Goal: Task Accomplishment & Management: Manage account settings

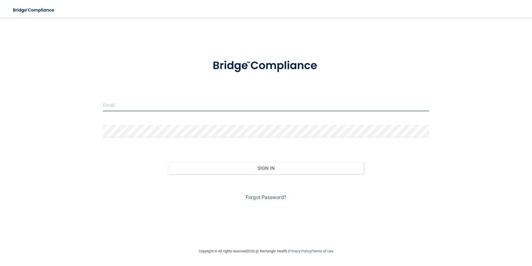
type input "shanna@sabaldental.com"
click at [158, 107] on input "shanna@sabaldental.com" at bounding box center [266, 105] width 326 height 13
type input "[EMAIL_ADDRESS][DOMAIN_NAME]"
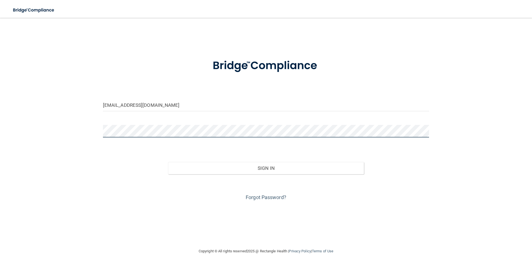
click at [168, 162] on button "Sign In" at bounding box center [266, 168] width 196 height 12
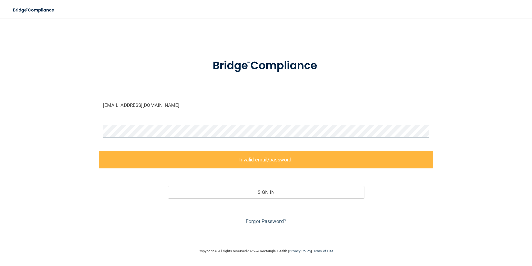
click at [89, 128] on div "braegancantwell@gmail.com Invalid email/password. You don't have permission to …" at bounding box center [266, 132] width 510 height 218
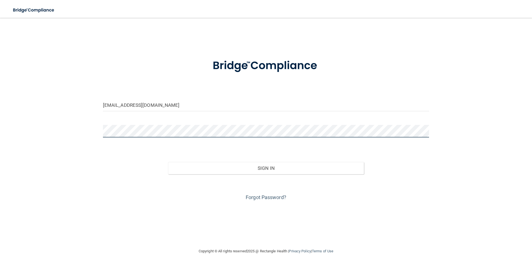
click at [168, 162] on button "Sign In" at bounding box center [266, 168] width 196 height 12
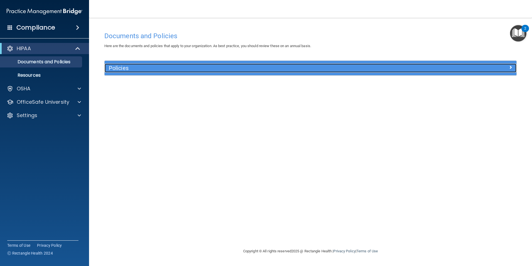
click at [164, 70] on h5 "Policies" at bounding box center [259, 68] width 301 height 6
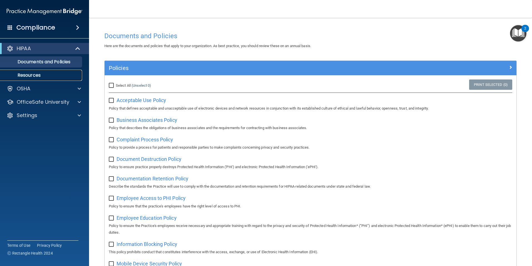
click at [47, 77] on p "Resources" at bounding box center [42, 75] width 76 height 6
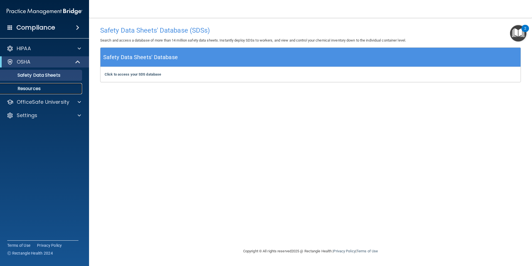
click at [40, 90] on p "Resources" at bounding box center [42, 89] width 76 height 6
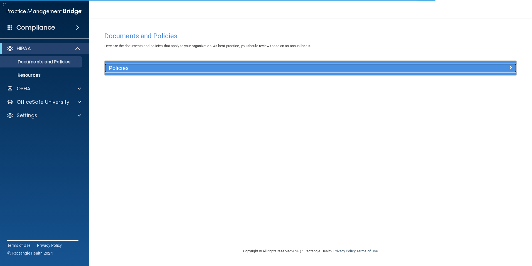
click at [478, 68] on div at bounding box center [465, 66] width 103 height 7
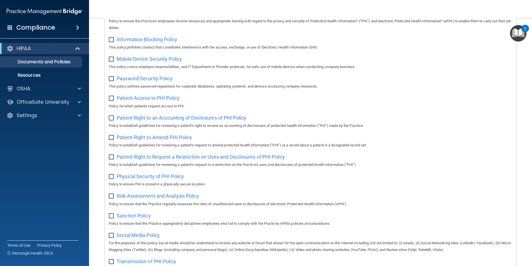
scroll to position [126, 0]
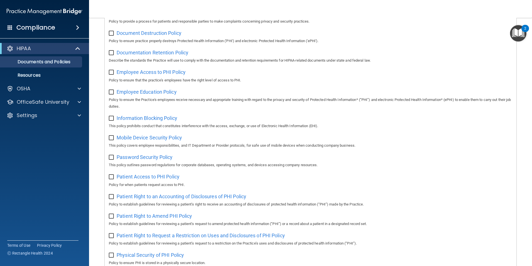
click at [49, 27] on h4 "Compliance" at bounding box center [35, 28] width 39 height 8
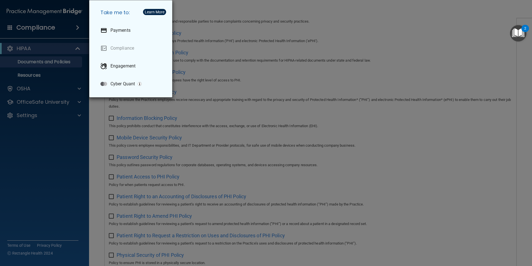
click at [10, 28] on div "Take me to: Payments Compliance Engagement Cyber Quant" at bounding box center [266, 133] width 532 height 266
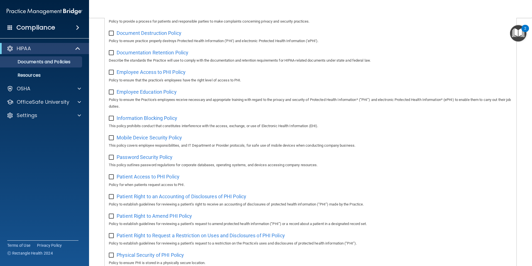
click at [10, 29] on span at bounding box center [10, 27] width 5 height 5
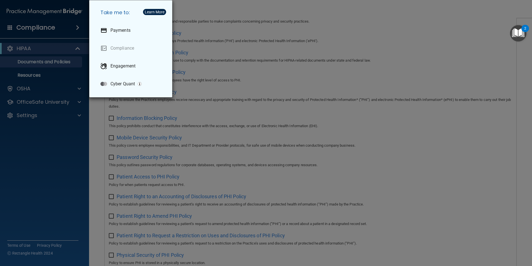
click at [94, 113] on div "Take me to: Payments Compliance Engagement Cyber Quant" at bounding box center [266, 133] width 532 height 266
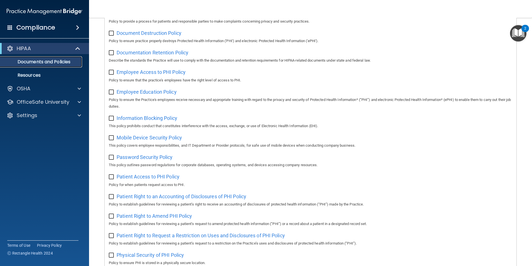
click at [44, 63] on p "Documents and Policies" at bounding box center [42, 62] width 76 height 6
click at [33, 88] on div "OSHA" at bounding box center [37, 88] width 69 height 7
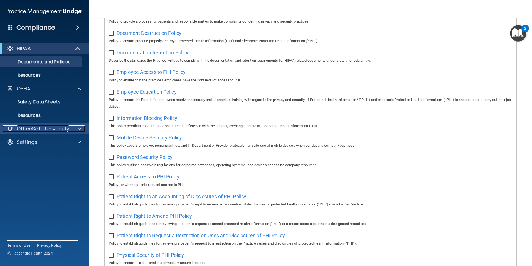
click at [48, 129] on p "OfficeSafe University" at bounding box center [43, 128] width 53 height 7
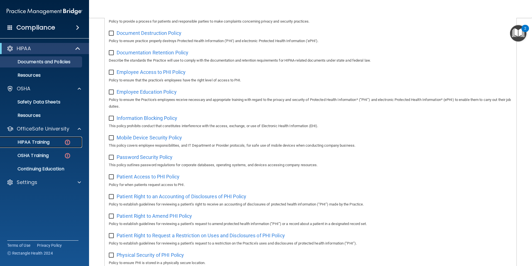
click at [41, 141] on p "HIPAA Training" at bounding box center [27, 142] width 46 height 6
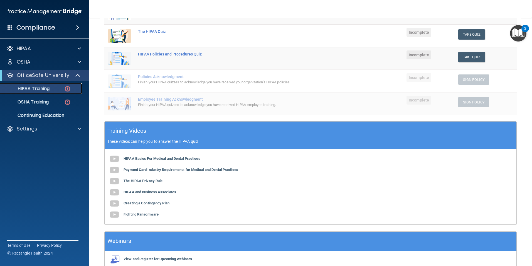
scroll to position [83, 0]
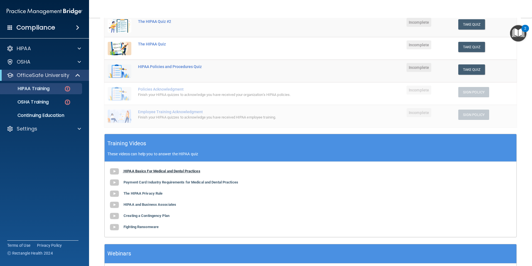
click at [178, 171] on b "HIPAA Basics For Medical and Dental Practices" at bounding box center [162, 171] width 77 height 4
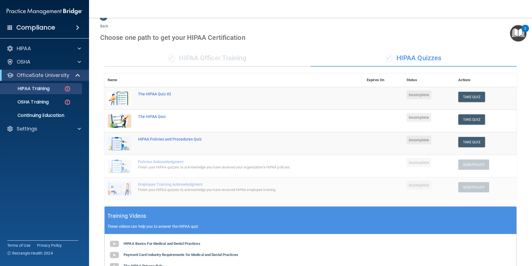
scroll to position [0, 0]
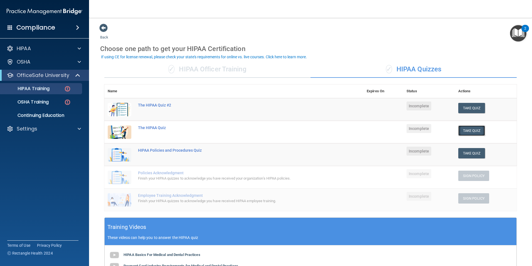
click at [469, 128] on button "Take Quiz" at bounding box center [471, 130] width 27 height 10
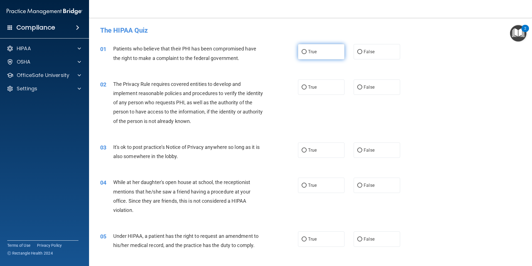
click at [308, 50] on span "True" at bounding box center [312, 51] width 9 height 5
click at [307, 50] on input "True" at bounding box center [304, 52] width 5 height 4
radio input "true"
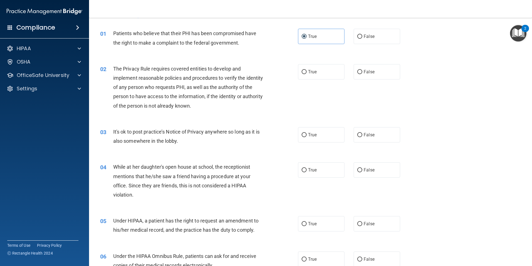
scroll to position [28, 0]
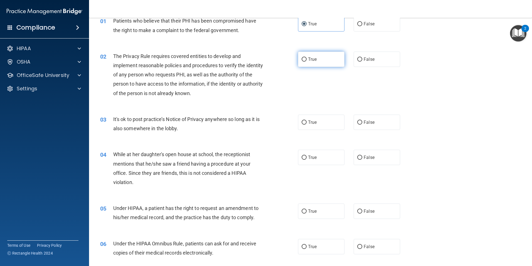
click at [304, 61] on input "True" at bounding box center [304, 59] width 5 height 4
radio input "true"
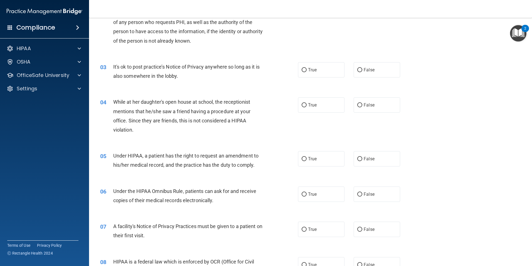
scroll to position [83, 0]
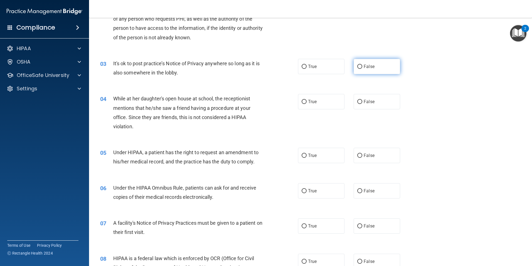
click at [367, 67] on span "False" at bounding box center [369, 66] width 11 height 5
click at [362, 67] on input "False" at bounding box center [359, 67] width 5 height 4
radio input "true"
click at [382, 101] on label "False" at bounding box center [377, 101] width 46 height 15
click at [362, 101] on input "False" at bounding box center [359, 102] width 5 height 4
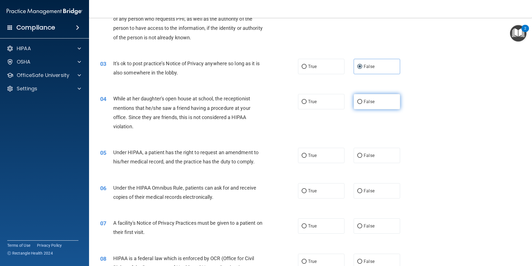
radio input "true"
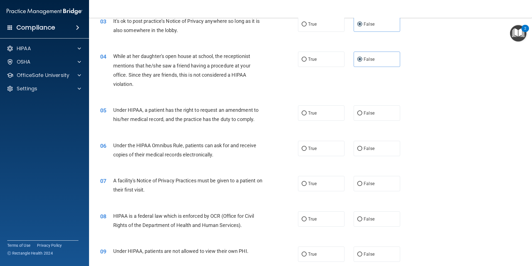
scroll to position [139, 0]
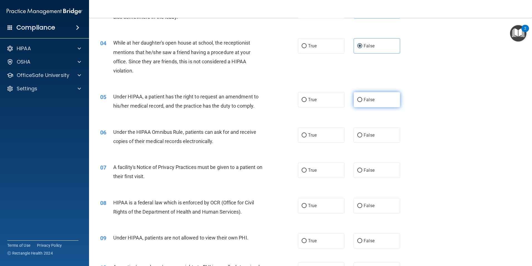
click at [364, 100] on span "False" at bounding box center [369, 99] width 11 height 5
click at [362, 100] on input "False" at bounding box center [359, 100] width 5 height 4
radio input "true"
click at [319, 139] on label "True" at bounding box center [321, 134] width 46 height 15
click at [307, 137] on input "True" at bounding box center [304, 135] width 5 height 4
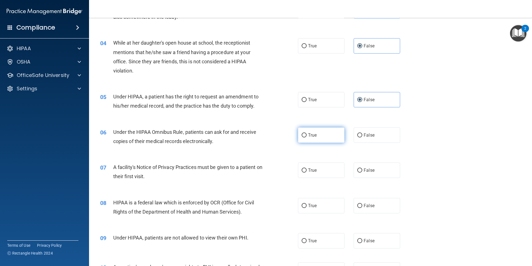
radio input "true"
click at [312, 169] on span "True" at bounding box center [312, 169] width 9 height 5
click at [307, 169] on input "True" at bounding box center [304, 170] width 5 height 4
radio input "true"
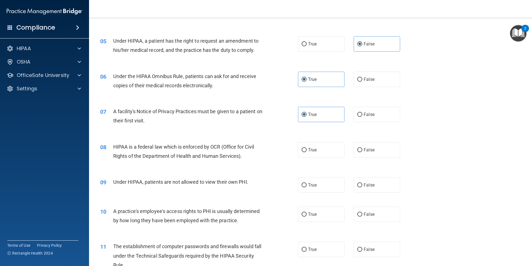
scroll to position [223, 0]
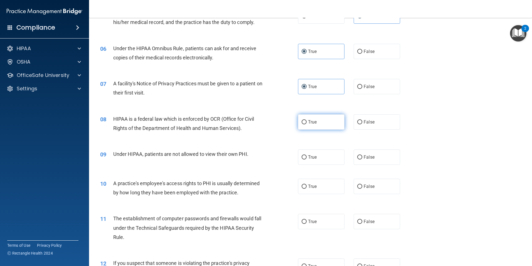
click at [316, 116] on label "True" at bounding box center [321, 121] width 46 height 15
click at [307, 120] on input "True" at bounding box center [304, 122] width 5 height 4
radio input "true"
click at [375, 157] on label "False" at bounding box center [377, 156] width 46 height 15
click at [362, 157] on input "False" at bounding box center [359, 157] width 5 height 4
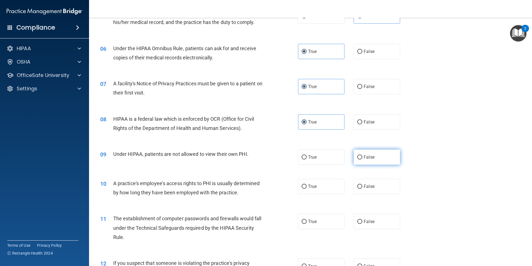
radio input "true"
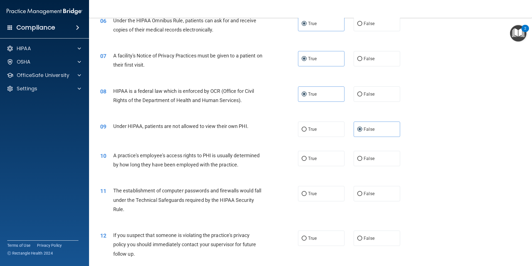
scroll to position [306, 0]
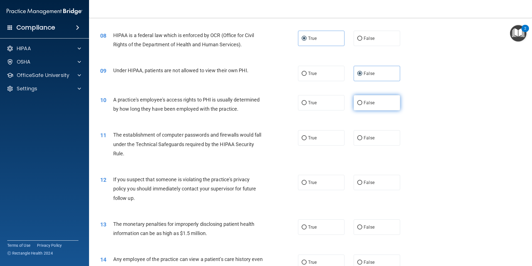
click at [363, 108] on label "False" at bounding box center [377, 102] width 46 height 15
click at [362, 105] on input "False" at bounding box center [359, 103] width 5 height 4
radio input "true"
click at [303, 137] on input "True" at bounding box center [304, 138] width 5 height 4
radio input "true"
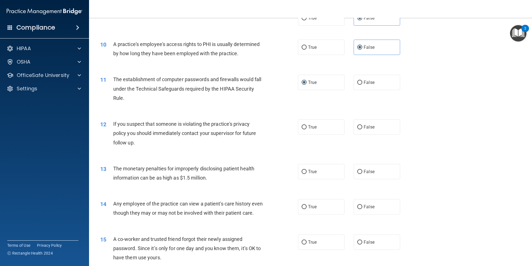
scroll to position [362, 0]
click at [310, 126] on span "True" at bounding box center [312, 126] width 9 height 5
click at [307, 126] on input "True" at bounding box center [304, 127] width 5 height 4
radio input "true"
click at [311, 171] on span "True" at bounding box center [312, 170] width 9 height 5
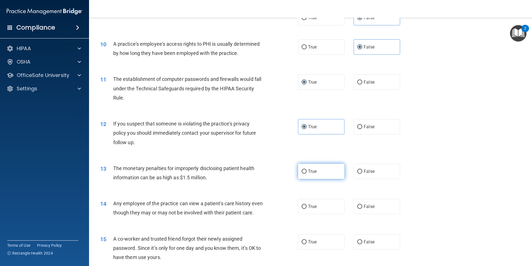
click at [307, 171] on input "True" at bounding box center [304, 171] width 5 height 4
radio input "true"
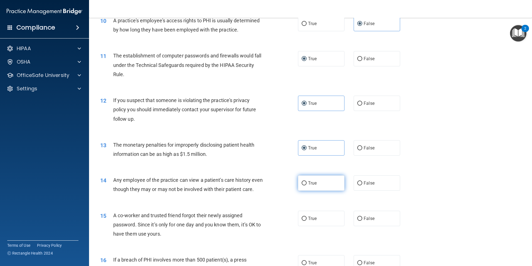
scroll to position [417, 0]
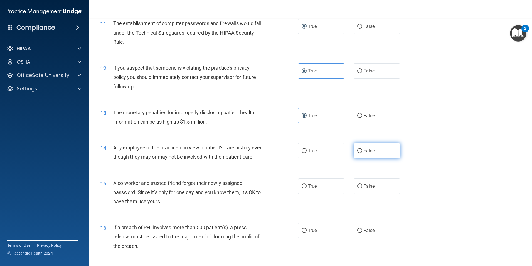
click at [368, 150] on span "False" at bounding box center [369, 150] width 11 height 5
click at [362, 150] on input "False" at bounding box center [359, 151] width 5 height 4
radio input "true"
click at [360, 193] on label "False" at bounding box center [377, 185] width 46 height 15
click at [360, 188] on input "False" at bounding box center [359, 186] width 5 height 4
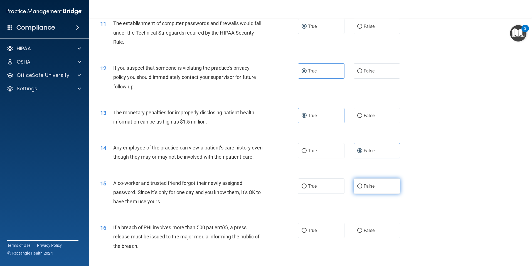
radio input "true"
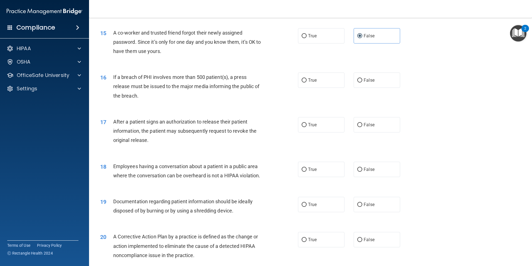
scroll to position [584, 0]
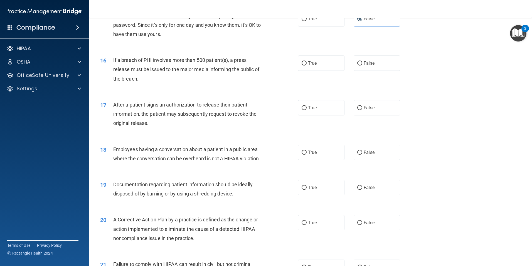
click at [346, 71] on div "True False" at bounding box center [354, 62] width 112 height 15
click at [325, 71] on label "True" at bounding box center [321, 62] width 46 height 15
click at [307, 65] on input "True" at bounding box center [304, 63] width 5 height 4
radio input "true"
click at [311, 110] on span "True" at bounding box center [312, 107] width 9 height 5
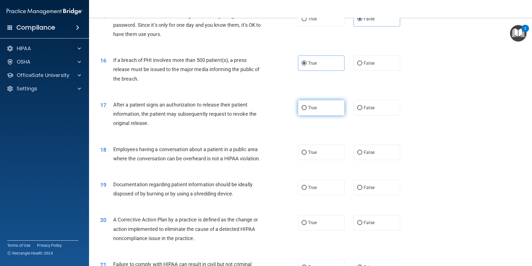
click at [307, 110] on input "True" at bounding box center [304, 108] width 5 height 4
radio input "true"
click at [354, 160] on label "False" at bounding box center [377, 151] width 46 height 15
click at [357, 154] on input "False" at bounding box center [359, 152] width 5 height 4
radio input "true"
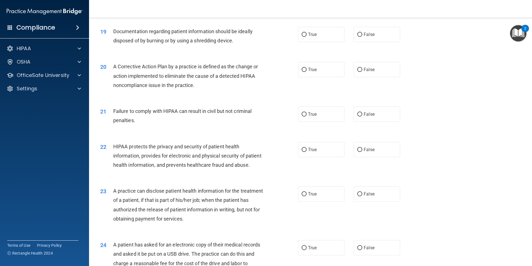
scroll to position [751, 0]
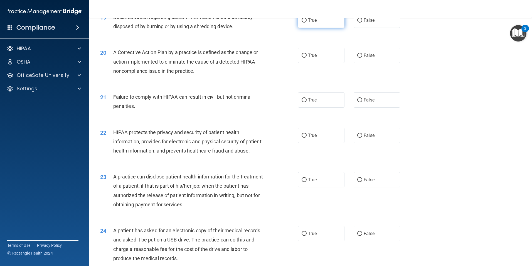
click at [322, 28] on label "True" at bounding box center [321, 20] width 46 height 15
click at [307, 23] on input "True" at bounding box center [304, 20] width 5 height 4
radio input "true"
click at [318, 63] on label "True" at bounding box center [321, 55] width 46 height 15
click at [307, 58] on input "True" at bounding box center [304, 55] width 5 height 4
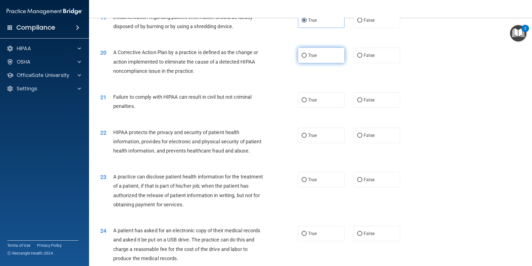
radio input "true"
click at [361, 107] on label "False" at bounding box center [377, 99] width 46 height 15
click at [361, 102] on input "False" at bounding box center [359, 100] width 5 height 4
radio input "true"
click at [309, 138] on span "True" at bounding box center [312, 134] width 9 height 5
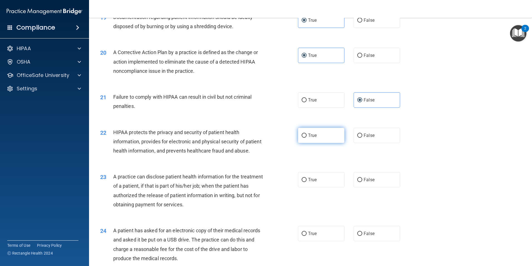
click at [307, 137] on input "True" at bounding box center [304, 135] width 5 height 4
radio input "true"
click at [378, 187] on label "False" at bounding box center [377, 179] width 46 height 15
click at [362, 182] on input "False" at bounding box center [359, 180] width 5 height 4
radio input "true"
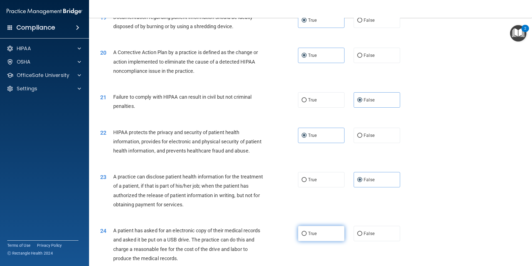
click at [315, 241] on label "True" at bounding box center [321, 232] width 46 height 15
click at [307, 235] on input "True" at bounding box center [304, 233] width 5 height 4
radio input "true"
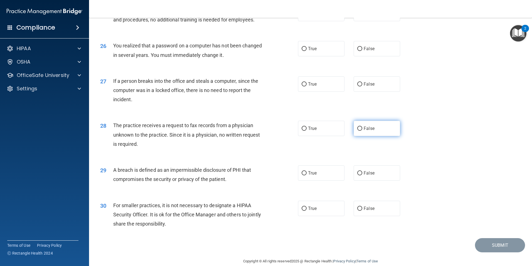
scroll to position [1030, 0]
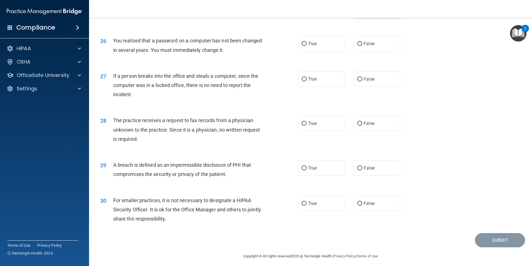
click at [391, 16] on label "False" at bounding box center [377, 8] width 46 height 15
click at [362, 11] on input "False" at bounding box center [359, 9] width 5 height 4
radio input "true"
click at [319, 51] on label "True" at bounding box center [321, 43] width 46 height 15
click at [307, 46] on input "True" at bounding box center [304, 44] width 5 height 4
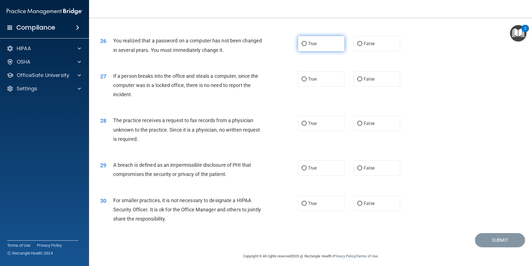
radio input "true"
click at [377, 87] on label "False" at bounding box center [377, 78] width 46 height 15
click at [362, 81] on input "False" at bounding box center [359, 79] width 5 height 4
radio input "true"
click at [371, 131] on label "False" at bounding box center [377, 123] width 46 height 15
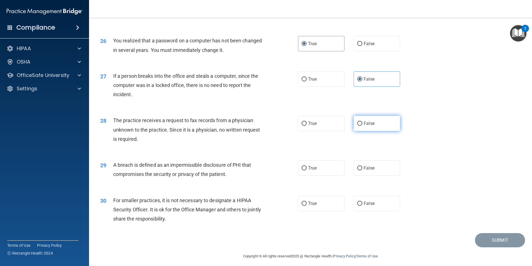
click at [362, 126] on input "False" at bounding box center [359, 123] width 5 height 4
radio input "true"
click at [333, 175] on label "True" at bounding box center [321, 167] width 46 height 15
click at [307, 170] on input "True" at bounding box center [304, 168] width 5 height 4
radio input "true"
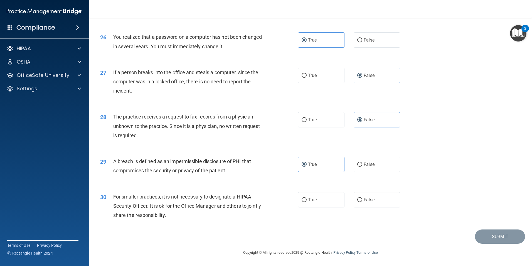
scroll to position [1058, 0]
click at [386, 204] on label "False" at bounding box center [377, 199] width 46 height 15
click at [362, 202] on input "False" at bounding box center [359, 200] width 5 height 4
radio input "true"
click at [492, 243] on button "Submit" at bounding box center [500, 236] width 50 height 14
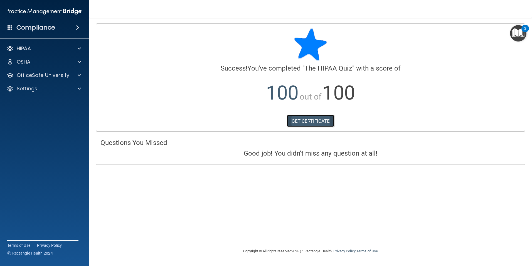
click at [320, 120] on link "GET CERTIFICATE" at bounding box center [311, 121] width 48 height 12
click at [75, 45] on div "HIPAA" at bounding box center [44, 48] width 89 height 11
click at [81, 47] on div at bounding box center [79, 48] width 14 height 7
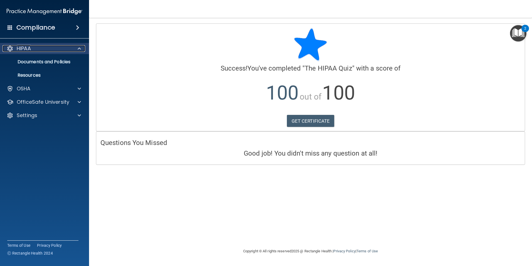
click at [37, 49] on div "HIPAA" at bounding box center [37, 48] width 69 height 7
click at [80, 46] on span at bounding box center [79, 48] width 3 height 7
click at [46, 63] on p "Documents and Policies" at bounding box center [42, 62] width 76 height 6
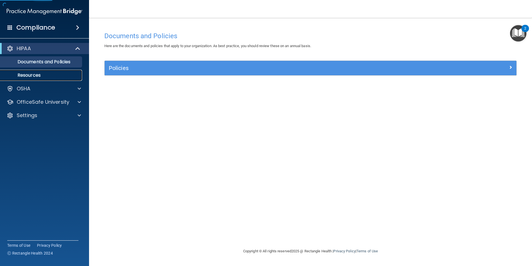
click at [34, 77] on p "Resources" at bounding box center [42, 75] width 76 height 6
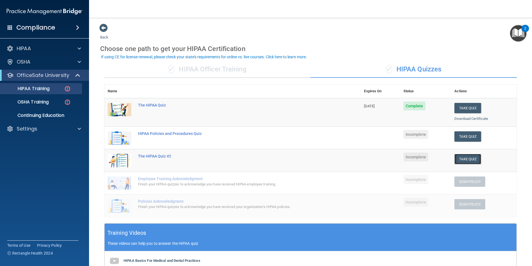
click at [462, 159] on button "Take Quiz" at bounding box center [467, 159] width 27 height 10
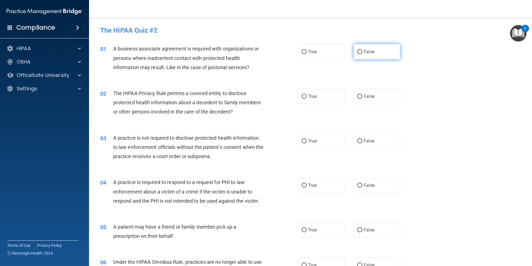
click at [377, 51] on label "False" at bounding box center [377, 51] width 46 height 15
click at [362, 51] on input "False" at bounding box center [359, 52] width 5 height 4
radio input "true"
click at [308, 97] on span "True" at bounding box center [312, 96] width 9 height 5
click at [307, 97] on input "True" at bounding box center [304, 96] width 5 height 4
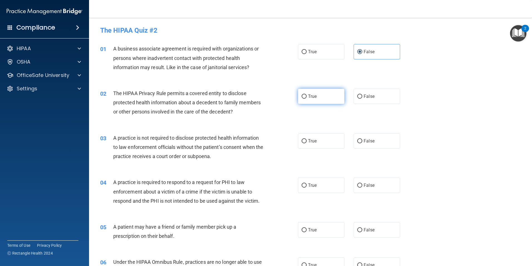
radio input "true"
click at [379, 140] on label "False" at bounding box center [377, 140] width 46 height 15
click at [362, 140] on input "False" at bounding box center [359, 141] width 5 height 4
radio input "true"
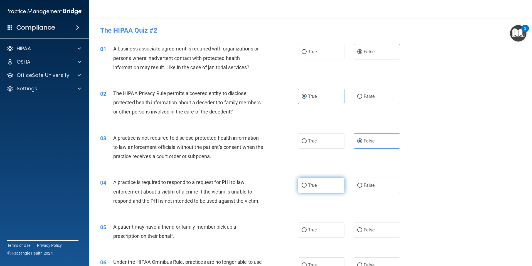
click at [313, 186] on span "True" at bounding box center [312, 184] width 9 height 5
click at [307, 186] on input "True" at bounding box center [304, 185] width 5 height 4
radio input "true"
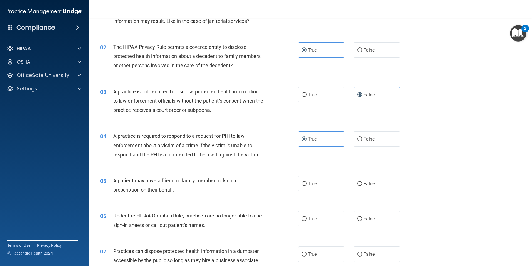
scroll to position [56, 0]
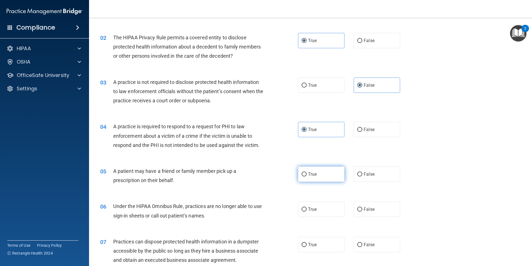
click at [308, 175] on span "True" at bounding box center [312, 173] width 9 height 5
click at [306, 175] on input "True" at bounding box center [304, 174] width 5 height 4
radio input "true"
click at [366, 212] on label "False" at bounding box center [377, 208] width 46 height 15
click at [362, 211] on input "False" at bounding box center [359, 209] width 5 height 4
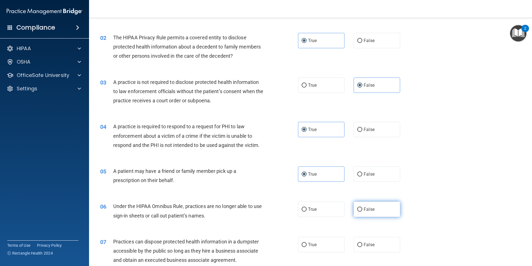
radio input "true"
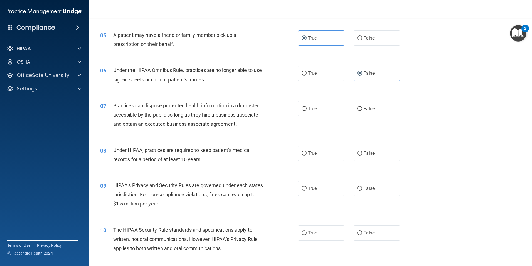
scroll to position [195, 0]
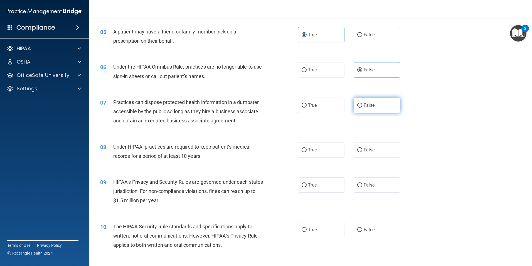
click at [366, 107] on span "False" at bounding box center [369, 104] width 11 height 5
click at [362, 107] on input "False" at bounding box center [359, 105] width 5 height 4
radio input "true"
click at [366, 145] on label "False" at bounding box center [377, 149] width 46 height 15
click at [362, 148] on input "False" at bounding box center [359, 150] width 5 height 4
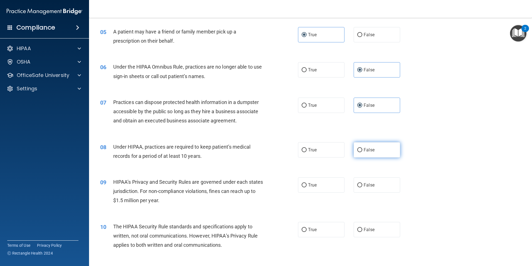
radio input "true"
click at [364, 189] on label "False" at bounding box center [377, 184] width 46 height 15
click at [362, 187] on input "False" at bounding box center [359, 185] width 5 height 4
radio input "true"
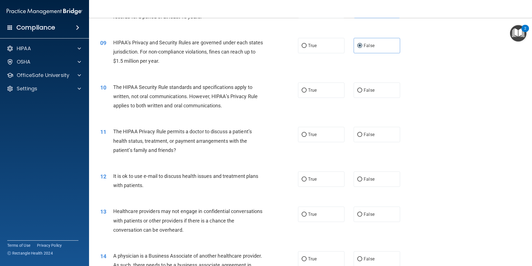
scroll to position [362, 0]
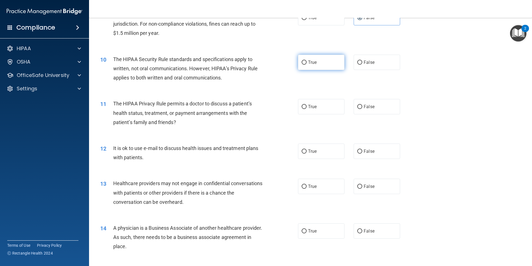
click at [332, 62] on label "True" at bounding box center [321, 62] width 46 height 15
click at [307, 62] on input "True" at bounding box center [304, 62] width 5 height 4
radio input "true"
click at [322, 111] on label "True" at bounding box center [321, 106] width 46 height 15
click at [307, 109] on input "True" at bounding box center [304, 107] width 5 height 4
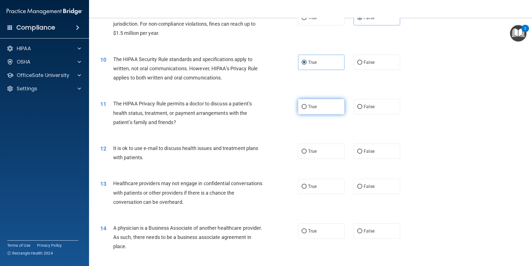
radio input "true"
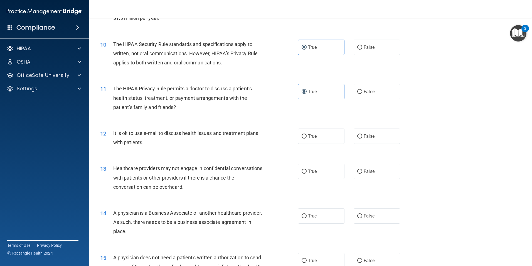
scroll to position [390, 0]
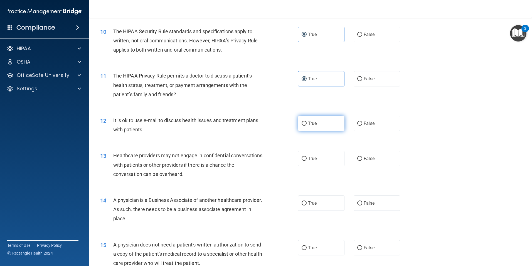
click at [310, 126] on label "True" at bounding box center [321, 123] width 46 height 15
click at [307, 126] on input "True" at bounding box center [304, 123] width 5 height 4
radio input "true"
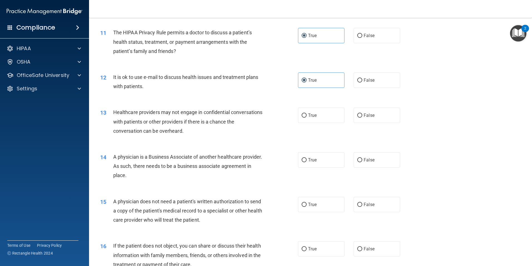
scroll to position [445, 0]
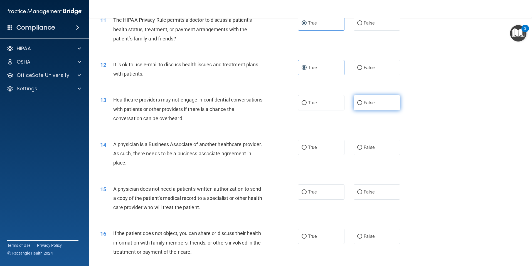
click at [369, 102] on span "False" at bounding box center [369, 102] width 11 height 5
click at [362, 102] on input "False" at bounding box center [359, 103] width 5 height 4
radio input "true"
click at [366, 149] on span "False" at bounding box center [369, 146] width 11 height 5
click at [362, 149] on input "False" at bounding box center [359, 147] width 5 height 4
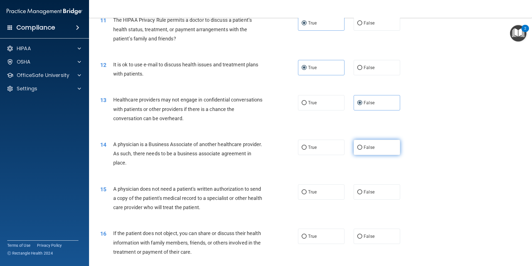
radio input "true"
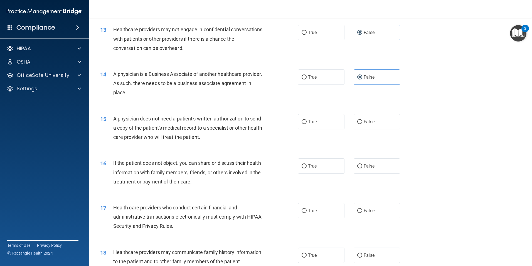
scroll to position [529, 0]
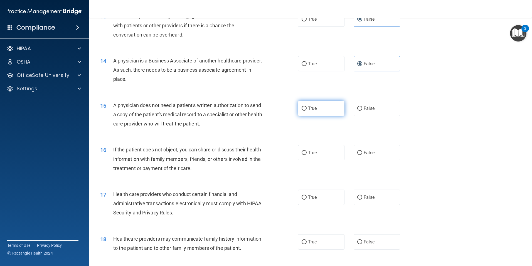
click at [310, 112] on label "True" at bounding box center [321, 107] width 46 height 15
click at [307, 110] on input "True" at bounding box center [304, 108] width 5 height 4
radio input "true"
click at [323, 154] on label "True" at bounding box center [321, 152] width 46 height 15
click at [307, 154] on input "True" at bounding box center [304, 153] width 5 height 4
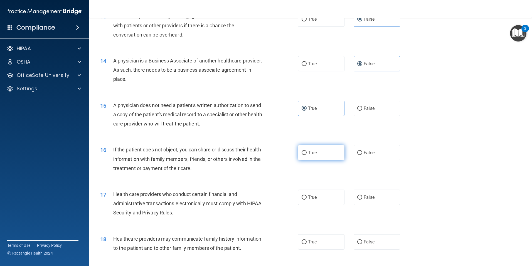
radio input "true"
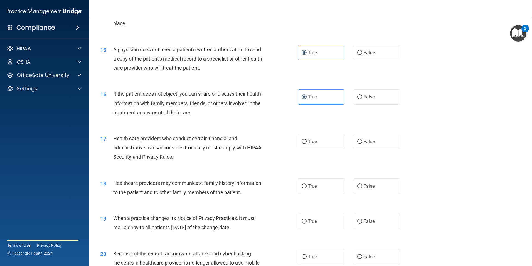
scroll to position [612, 0]
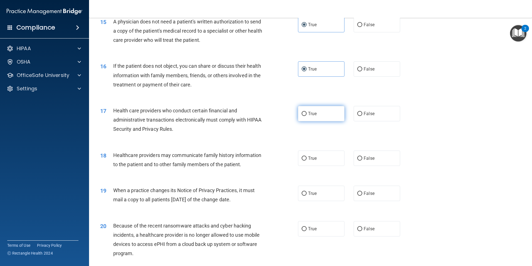
click at [322, 115] on label "True" at bounding box center [321, 113] width 46 height 15
click at [307, 115] on input "True" at bounding box center [304, 114] width 5 height 4
radio input "true"
click at [382, 159] on label "False" at bounding box center [377, 157] width 46 height 15
click at [362, 159] on input "False" at bounding box center [359, 158] width 5 height 4
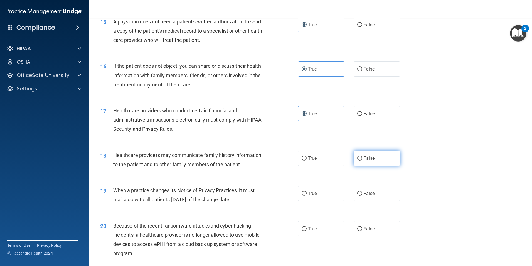
radio input "true"
click at [381, 191] on label "False" at bounding box center [377, 192] width 46 height 15
click at [362, 191] on input "False" at bounding box center [359, 193] width 5 height 4
radio input "true"
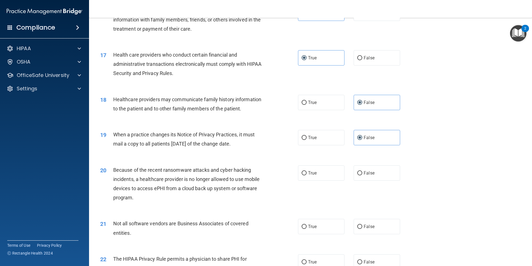
scroll to position [696, 0]
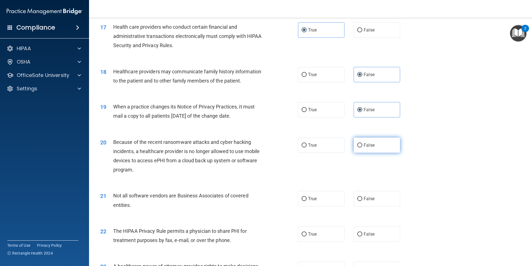
click at [379, 142] on label "False" at bounding box center [377, 144] width 46 height 15
click at [362, 143] on input "False" at bounding box center [359, 145] width 5 height 4
radio input "true"
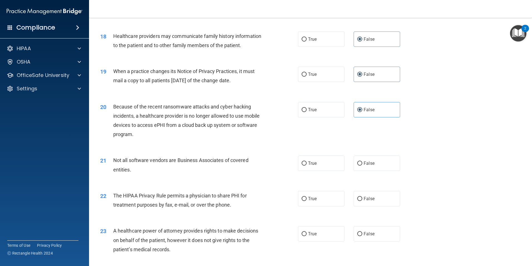
scroll to position [779, 0]
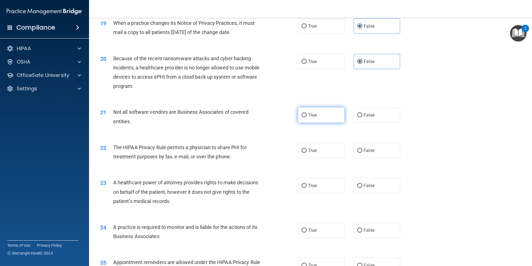
click at [312, 116] on span "True" at bounding box center [312, 114] width 9 height 5
click at [307, 116] on input "True" at bounding box center [304, 115] width 5 height 4
radio input "true"
click at [310, 148] on span "True" at bounding box center [312, 150] width 9 height 5
click at [307, 148] on input "True" at bounding box center [304, 150] width 5 height 4
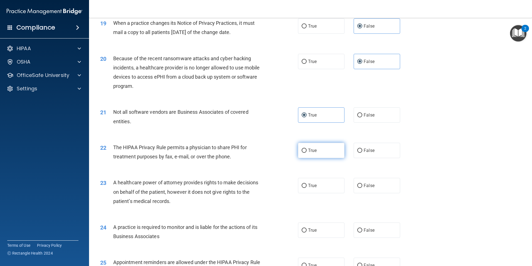
radio input "true"
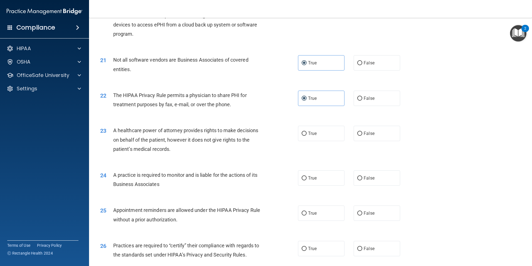
scroll to position [835, 0]
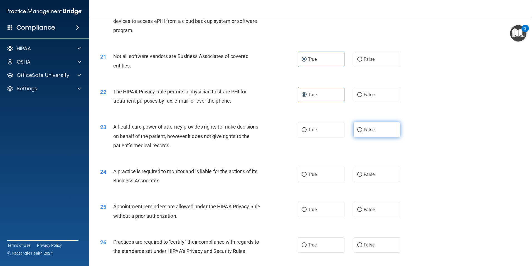
click at [361, 132] on label "False" at bounding box center [377, 129] width 46 height 15
click at [361, 132] on input "False" at bounding box center [359, 130] width 5 height 4
radio input "true"
click at [379, 171] on label "False" at bounding box center [377, 173] width 46 height 15
click at [362, 172] on input "False" at bounding box center [359, 174] width 5 height 4
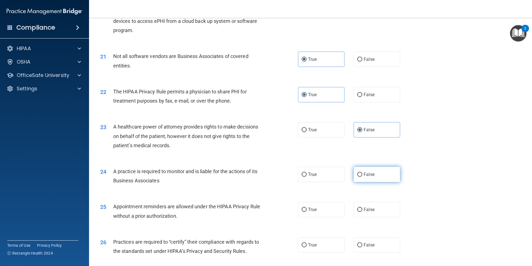
radio input "true"
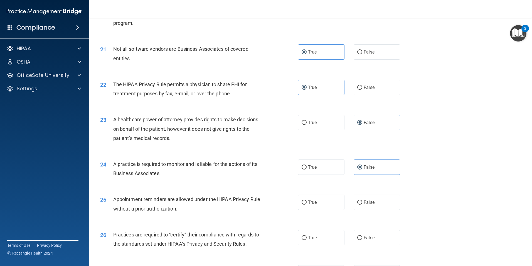
scroll to position [863, 0]
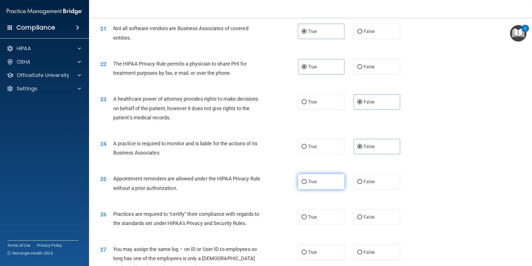
click at [312, 181] on span "True" at bounding box center [312, 181] width 9 height 5
click at [307, 181] on input "True" at bounding box center [304, 182] width 5 height 4
radio input "true"
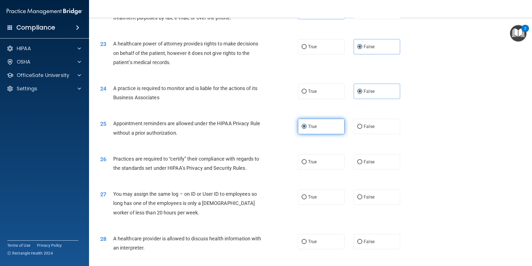
scroll to position [918, 0]
click at [372, 157] on label "False" at bounding box center [377, 160] width 46 height 15
click at [362, 159] on input "False" at bounding box center [359, 161] width 5 height 4
radio input "true"
click at [398, 193] on div "True False" at bounding box center [354, 195] width 112 height 15
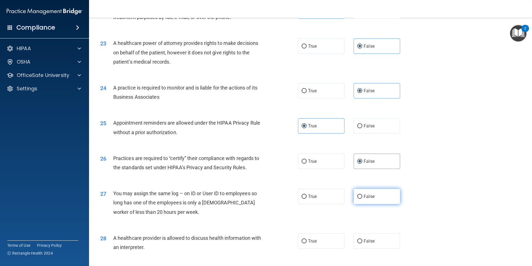
click at [395, 195] on label "False" at bounding box center [377, 195] width 46 height 15
click at [362, 195] on input "False" at bounding box center [359, 196] width 5 height 4
radio input "true"
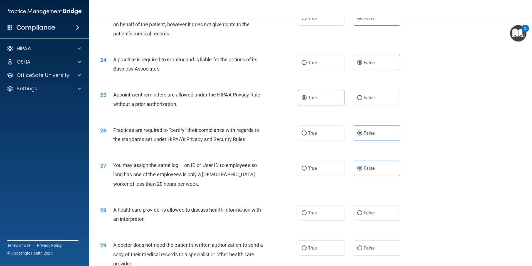
scroll to position [974, 0]
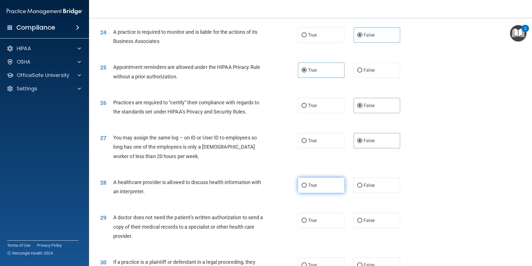
click at [307, 189] on label "True" at bounding box center [321, 184] width 46 height 15
click at [307, 187] on input "True" at bounding box center [304, 185] width 5 height 4
radio input "true"
click at [310, 220] on span "True" at bounding box center [312, 219] width 9 height 5
click at [307, 220] on input "True" at bounding box center [304, 220] width 5 height 4
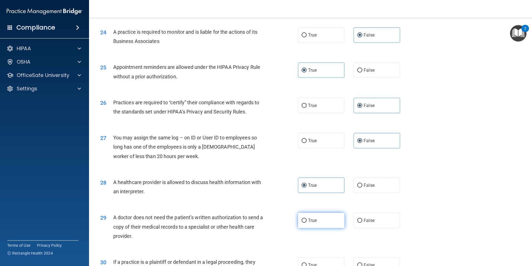
radio input "true"
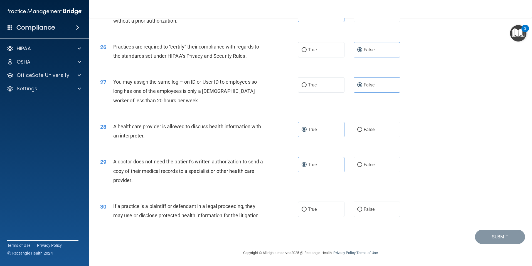
scroll to position [1030, 0]
click at [317, 213] on label "True" at bounding box center [321, 208] width 46 height 15
click at [307, 211] on input "True" at bounding box center [304, 209] width 5 height 4
radio input "true"
click at [500, 239] on button "Submit" at bounding box center [500, 236] width 50 height 14
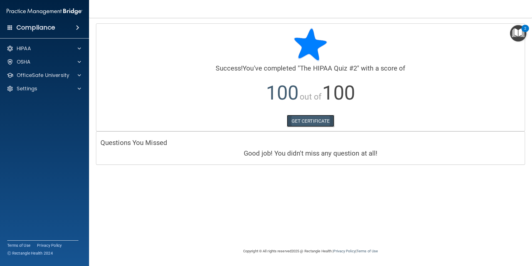
click at [298, 123] on link "GET CERTIFICATE" at bounding box center [311, 121] width 48 height 12
click at [69, 73] on div "OfficeSafe University" at bounding box center [37, 75] width 69 height 7
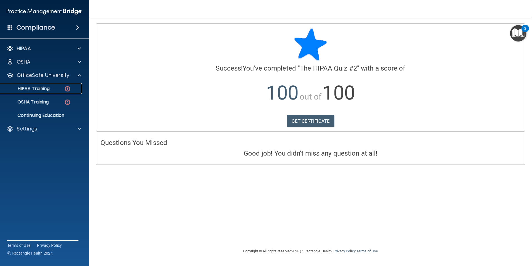
click at [44, 90] on p "HIPAA Training" at bounding box center [27, 89] width 46 height 6
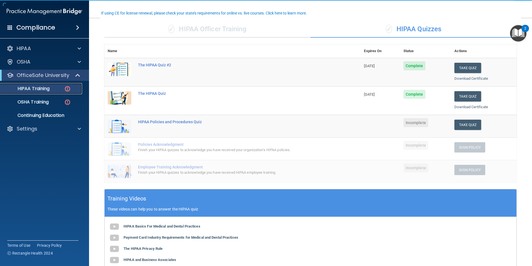
scroll to position [56, 0]
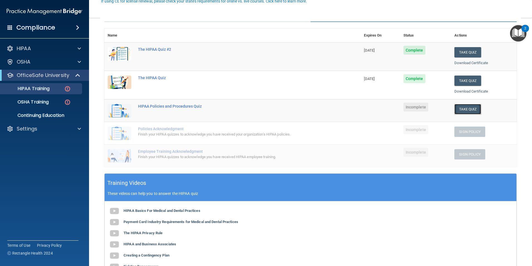
click at [459, 111] on button "Take Quiz" at bounding box center [467, 109] width 27 height 10
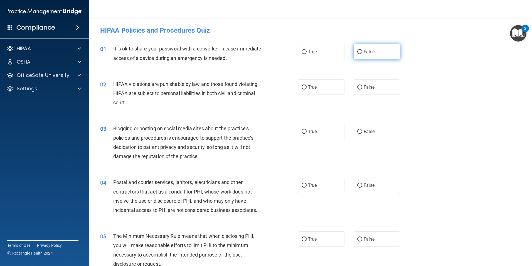
click at [366, 51] on span "False" at bounding box center [369, 51] width 11 height 5
click at [362, 51] on input "False" at bounding box center [359, 52] width 5 height 4
radio input "true"
click at [322, 85] on label "True" at bounding box center [321, 86] width 46 height 15
click at [307, 85] on input "True" at bounding box center [304, 87] width 5 height 4
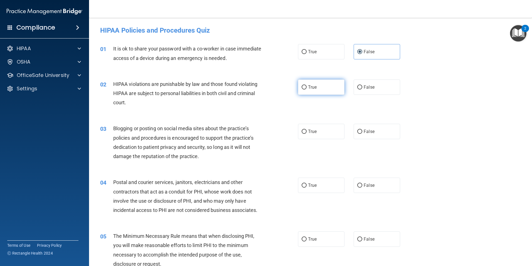
radio input "true"
click at [377, 137] on label "False" at bounding box center [377, 131] width 46 height 15
click at [362, 134] on input "False" at bounding box center [359, 131] width 5 height 4
radio input "true"
click at [308, 185] on span "True" at bounding box center [312, 184] width 9 height 5
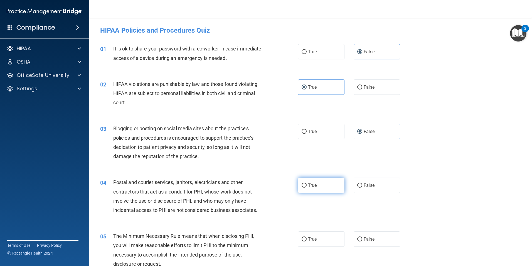
click at [307, 185] on input "True" at bounding box center [304, 185] width 5 height 4
radio input "true"
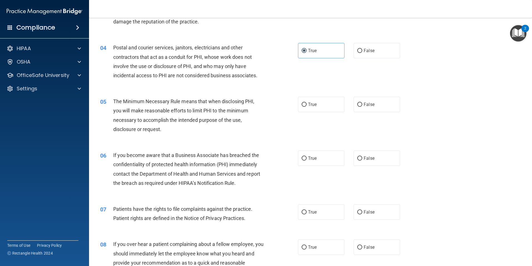
scroll to position [139, 0]
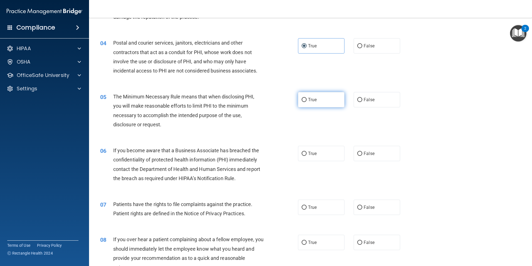
click at [310, 100] on span "True" at bounding box center [312, 99] width 9 height 5
click at [307, 100] on input "True" at bounding box center [304, 100] width 5 height 4
radio input "true"
click at [366, 159] on label "False" at bounding box center [377, 153] width 46 height 15
click at [362, 156] on input "False" at bounding box center [359, 153] width 5 height 4
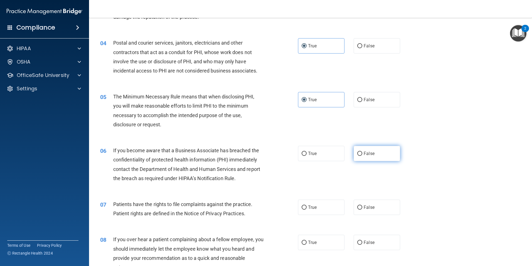
radio input "true"
click at [316, 210] on label "True" at bounding box center [321, 206] width 46 height 15
click at [307, 209] on input "True" at bounding box center [304, 207] width 5 height 4
radio input "true"
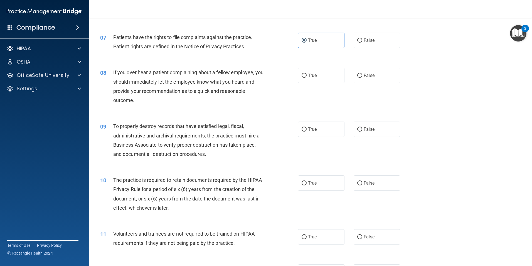
scroll to position [306, 0]
click at [372, 79] on label "False" at bounding box center [377, 74] width 46 height 15
click at [362, 77] on input "False" at bounding box center [359, 75] width 5 height 4
radio input "true"
drag, startPoint x: 371, startPoint y: 125, endPoint x: 366, endPoint y: 132, distance: 8.2
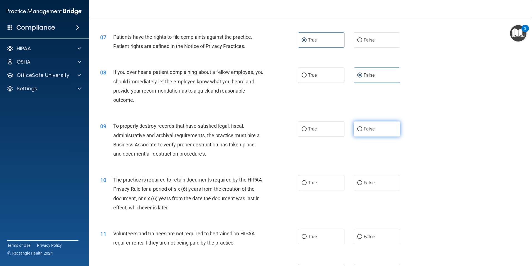
click at [371, 126] on label "False" at bounding box center [377, 128] width 46 height 15
click at [362, 127] on input "False" at bounding box center [359, 129] width 5 height 4
radio input "true"
click at [312, 183] on span "True" at bounding box center [312, 182] width 9 height 5
click at [307, 183] on input "True" at bounding box center [304, 183] width 5 height 4
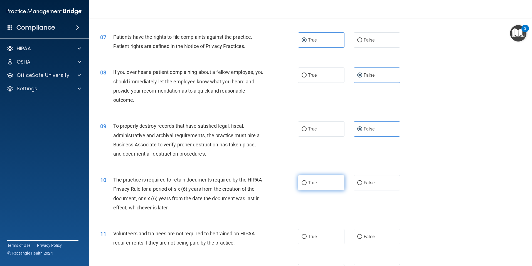
radio input "true"
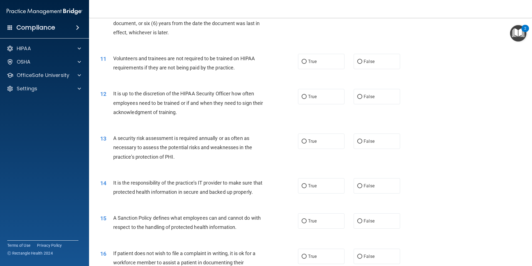
scroll to position [501, 0]
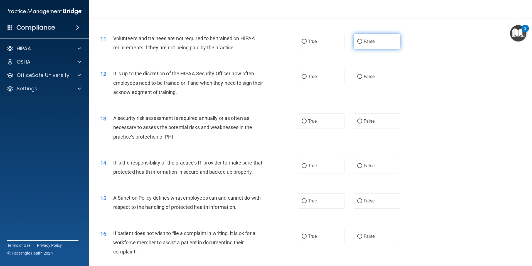
click at [382, 42] on label "False" at bounding box center [377, 41] width 46 height 15
click at [362, 42] on input "False" at bounding box center [359, 42] width 5 height 4
radio input "true"
drag, startPoint x: 364, startPoint y: 89, endPoint x: 368, endPoint y: 82, distance: 8.7
click at [365, 88] on div "12 It is up to the discretion of the HIPAA Security Officer how often employees…" at bounding box center [310, 84] width 429 height 45
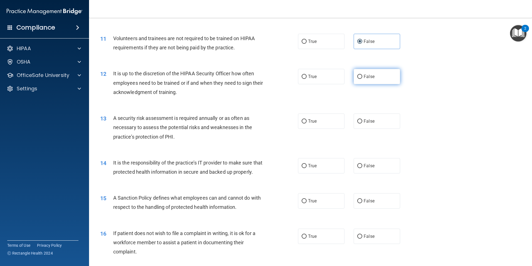
click at [369, 80] on label "False" at bounding box center [377, 76] width 46 height 15
click at [362, 79] on input "False" at bounding box center [359, 77] width 5 height 4
radio input "true"
click at [304, 121] on input "True" at bounding box center [304, 121] width 5 height 4
radio input "true"
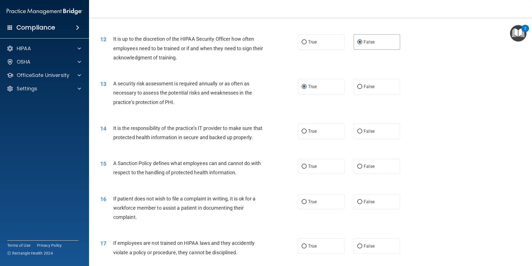
scroll to position [584, 0]
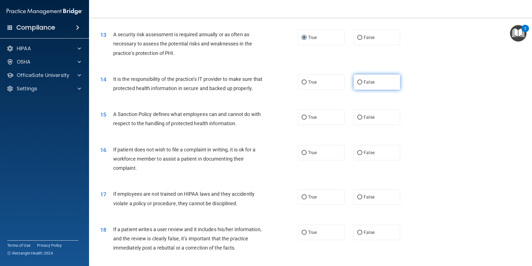
click at [366, 83] on span "False" at bounding box center [369, 81] width 11 height 5
click at [362, 83] on input "False" at bounding box center [359, 82] width 5 height 4
radio input "true"
click at [366, 120] on span "False" at bounding box center [369, 116] width 11 height 5
click at [362, 119] on input "False" at bounding box center [359, 117] width 5 height 4
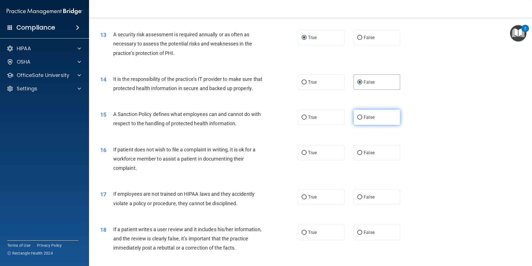
radio input "true"
click at [326, 155] on label "True" at bounding box center [321, 152] width 46 height 15
click at [307, 155] on input "True" at bounding box center [304, 153] width 5 height 4
radio input "true"
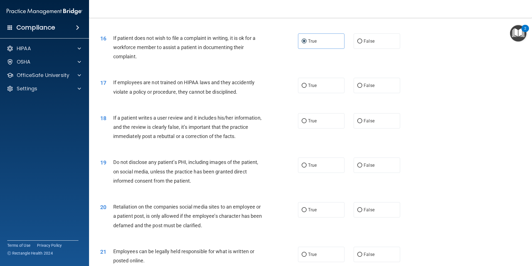
scroll to position [724, 0]
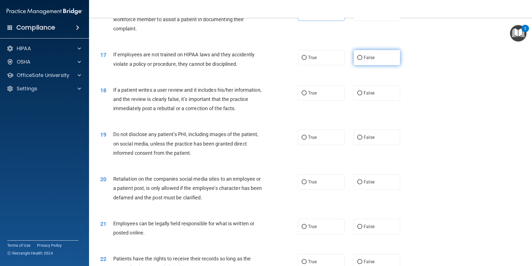
click at [369, 60] on span "False" at bounding box center [369, 57] width 11 height 5
click at [362, 60] on input "False" at bounding box center [359, 58] width 5 height 4
radio input "true"
click at [373, 100] on label "False" at bounding box center [377, 92] width 46 height 15
click at [362, 95] on input "False" at bounding box center [359, 93] width 5 height 4
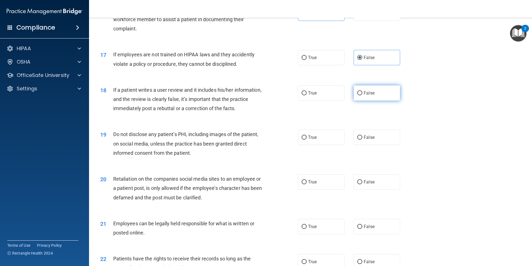
radio input "true"
click at [320, 143] on label "True" at bounding box center [321, 136] width 46 height 15
click at [307, 139] on input "True" at bounding box center [304, 137] width 5 height 4
radio input "true"
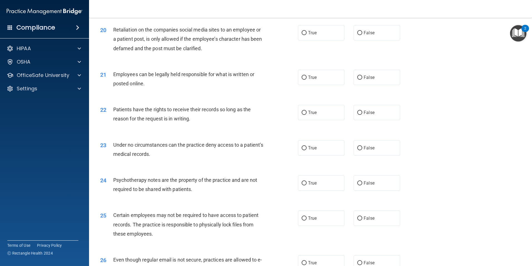
scroll to position [863, 0]
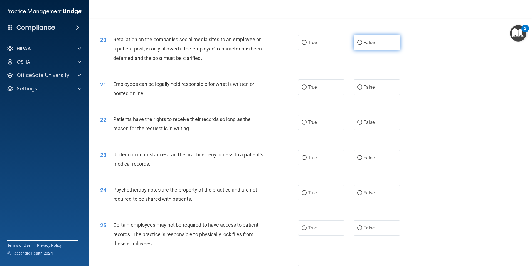
click at [372, 45] on span "False" at bounding box center [369, 42] width 11 height 5
click at [362, 45] on input "False" at bounding box center [359, 43] width 5 height 4
radio input "true"
click at [321, 95] on label "True" at bounding box center [321, 86] width 46 height 15
click at [307, 89] on input "True" at bounding box center [304, 87] width 5 height 4
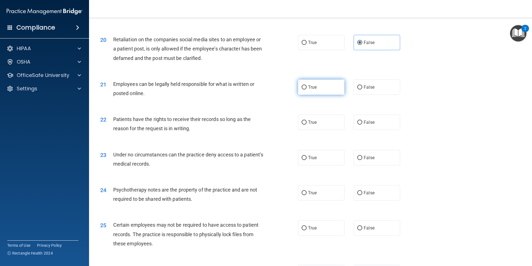
radio input "true"
click at [365, 130] on label "False" at bounding box center [377, 121] width 46 height 15
click at [362, 124] on input "False" at bounding box center [359, 122] width 5 height 4
radio input "true"
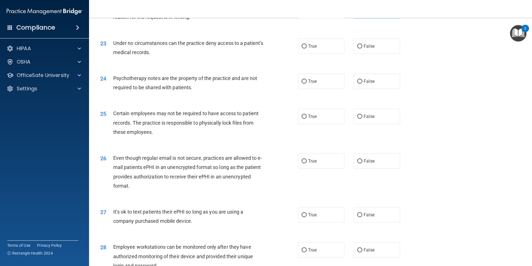
scroll to position [1002, 0]
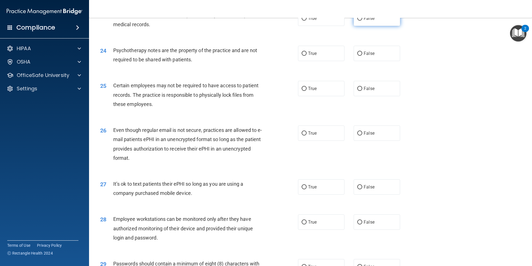
click at [383, 25] on label "False" at bounding box center [377, 18] width 46 height 15
click at [362, 21] on input "False" at bounding box center [359, 18] width 5 height 4
radio input "true"
click at [324, 61] on label "True" at bounding box center [321, 53] width 46 height 15
click at [307, 56] on input "True" at bounding box center [304, 53] width 5 height 4
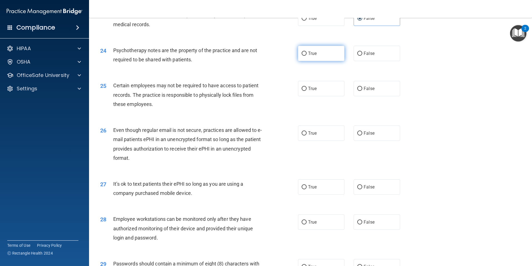
radio input "true"
click at [315, 94] on label "True" at bounding box center [321, 88] width 46 height 15
click at [307, 91] on input "True" at bounding box center [304, 89] width 5 height 4
radio input "true"
click at [311, 141] on label "True" at bounding box center [321, 132] width 46 height 15
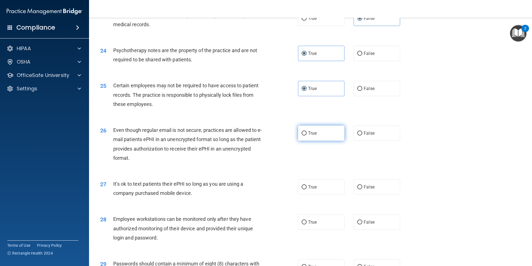
click at [307, 135] on input "True" at bounding box center [304, 133] width 5 height 4
radio input "true"
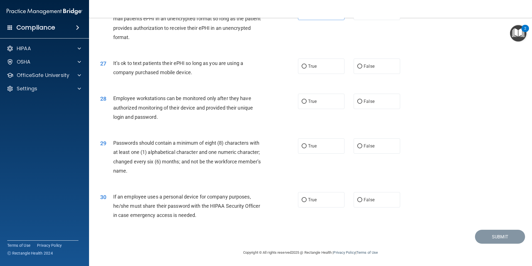
scroll to position [1132, 0]
click at [393, 65] on label "False" at bounding box center [377, 65] width 46 height 15
click at [362, 65] on input "False" at bounding box center [359, 66] width 5 height 4
radio input "true"
click at [373, 100] on label "False" at bounding box center [377, 101] width 46 height 15
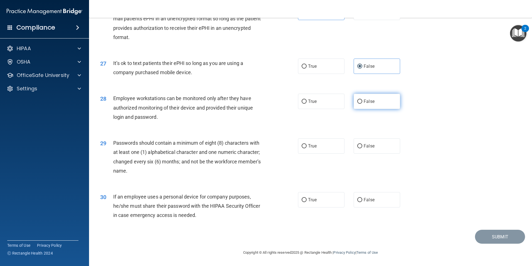
click at [362, 100] on input "False" at bounding box center [359, 101] width 5 height 4
radio input "true"
click at [325, 142] on label "True" at bounding box center [321, 145] width 46 height 15
click at [307, 144] on input "True" at bounding box center [304, 146] width 5 height 4
radio input "true"
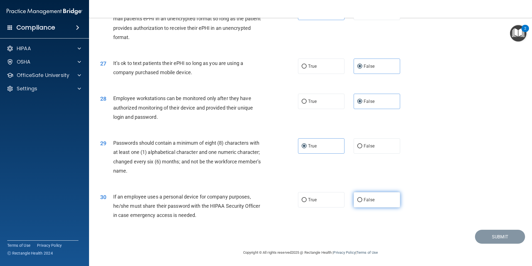
click at [382, 205] on label "False" at bounding box center [377, 199] width 46 height 15
click at [362, 202] on input "False" at bounding box center [359, 200] width 5 height 4
radio input "true"
click at [496, 235] on button "Submit" at bounding box center [500, 236] width 50 height 14
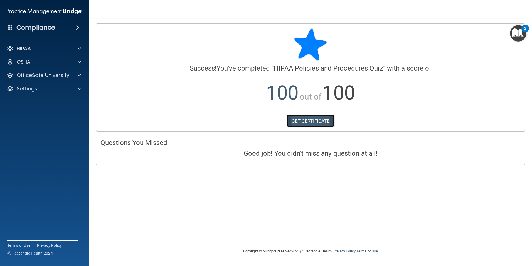
click at [322, 123] on link "GET CERTIFICATE" at bounding box center [311, 121] width 48 height 12
click at [79, 75] on span at bounding box center [79, 75] width 3 height 7
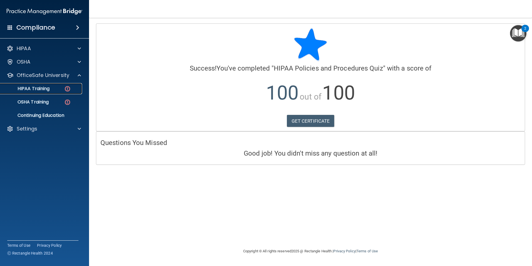
click at [53, 87] on div "HIPAA Training" at bounding box center [42, 89] width 76 height 6
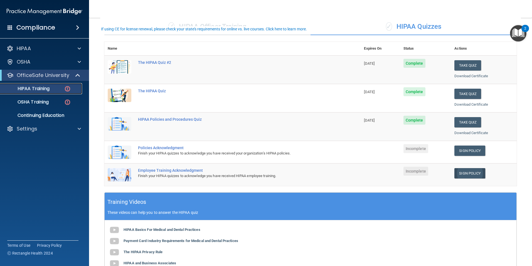
scroll to position [56, 0]
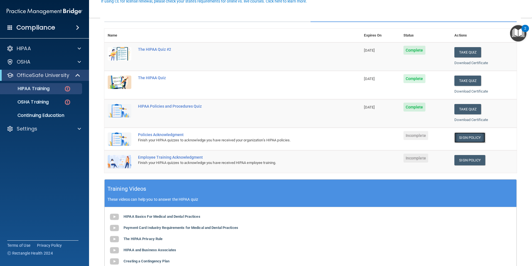
click at [462, 137] on link "Sign Policy" at bounding box center [469, 137] width 31 height 10
click at [476, 161] on link "Sign Policy" at bounding box center [469, 160] width 31 height 10
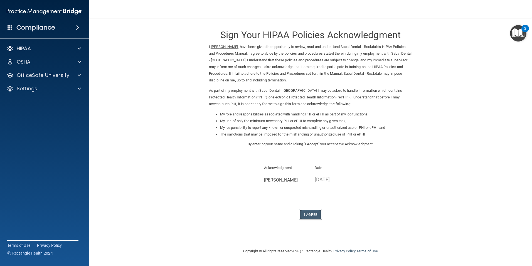
click at [311, 216] on button "I Agree" at bounding box center [310, 214] width 22 height 10
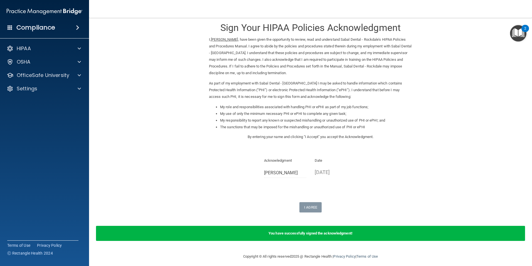
scroll to position [11, 0]
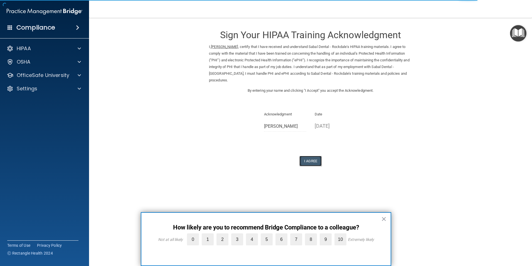
click at [312, 156] on button "I Agree" at bounding box center [310, 161] width 22 height 10
click at [384, 219] on button "×" at bounding box center [383, 218] width 5 height 9
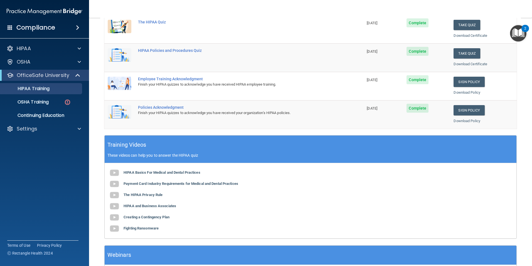
scroll to position [154, 0]
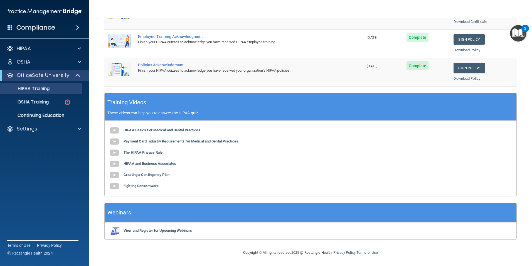
click at [41, 96] on ul "HIPAA Training OSHA Training Continuing Education" at bounding box center [44, 101] width 101 height 40
click at [43, 99] on p "OSHA Training" at bounding box center [26, 102] width 45 height 6
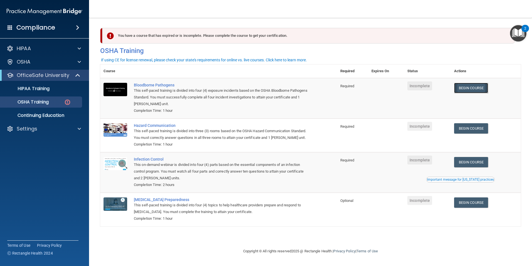
click at [477, 89] on link "Begin Course" at bounding box center [471, 88] width 34 height 10
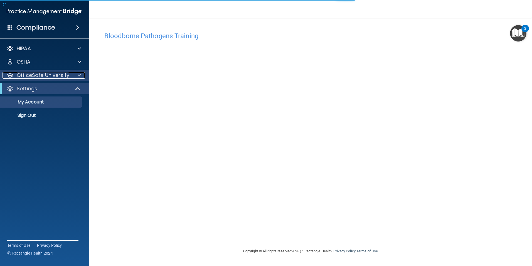
click at [79, 77] on span at bounding box center [79, 75] width 3 height 7
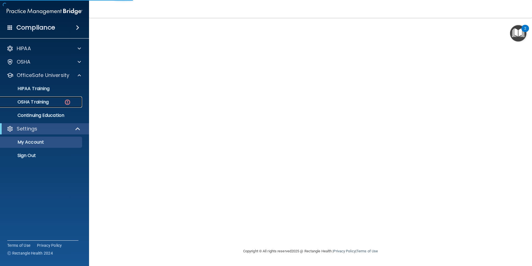
click at [55, 102] on div "OSHA Training" at bounding box center [42, 102] width 76 height 6
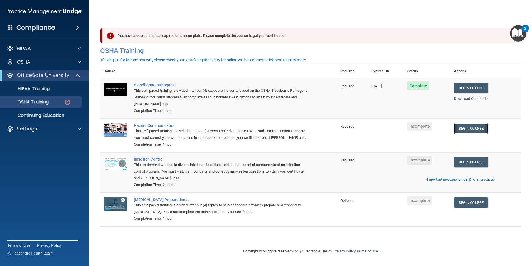
click at [476, 129] on link "Begin Course" at bounding box center [471, 128] width 34 height 10
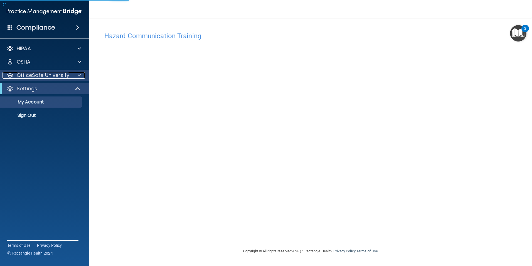
click at [77, 72] on div at bounding box center [79, 75] width 14 height 7
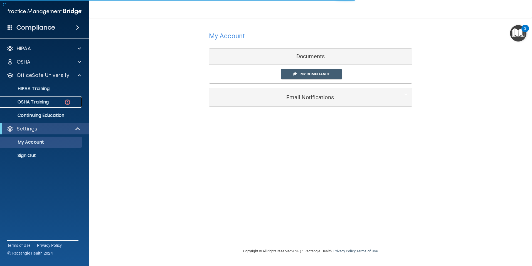
click at [43, 102] on p "OSHA Training" at bounding box center [26, 102] width 45 height 6
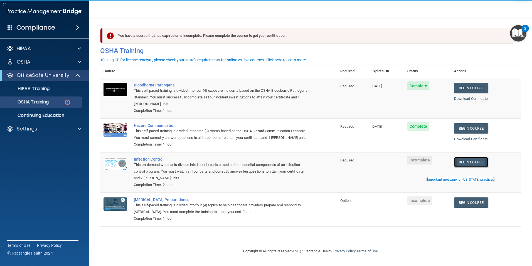
click at [472, 167] on link "Begin Course" at bounding box center [471, 162] width 34 height 10
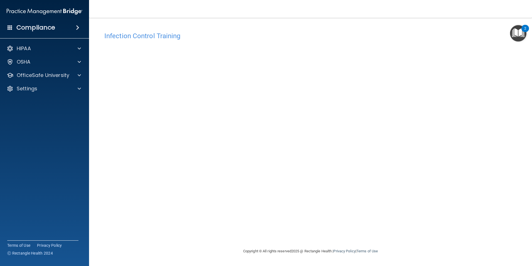
click at [466, 99] on div "Infection Control Training This course doesn’t expire until . Are you sure you …" at bounding box center [310, 138] width 421 height 218
click at [413, 215] on div "Infection Control Training This course doesn’t expire until . Are you sure you …" at bounding box center [310, 138] width 421 height 218
click at [397, 231] on div "Infection Control Training This course doesn’t expire until . Are you sure you …" at bounding box center [310, 138] width 421 height 218
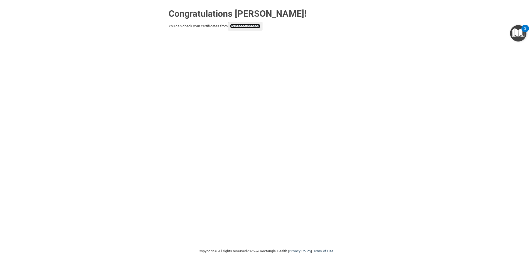
click at [250, 27] on link "your account page!" at bounding box center [245, 26] width 30 height 4
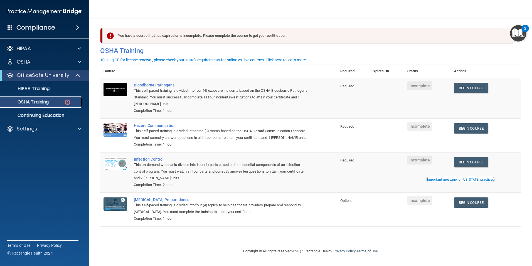
click at [51, 102] on div "OSHA Training" at bounding box center [42, 102] width 76 height 6
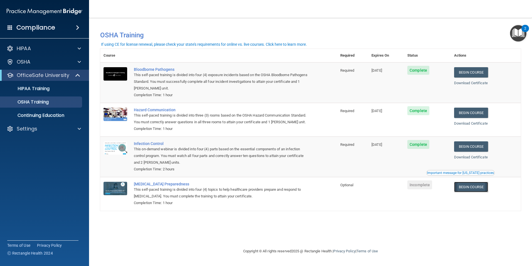
click at [482, 192] on link "Begin Course" at bounding box center [471, 186] width 34 height 10
click at [473, 159] on link "Download Certificate" at bounding box center [471, 157] width 34 height 4
click at [73, 25] on div "Compliance" at bounding box center [44, 27] width 89 height 12
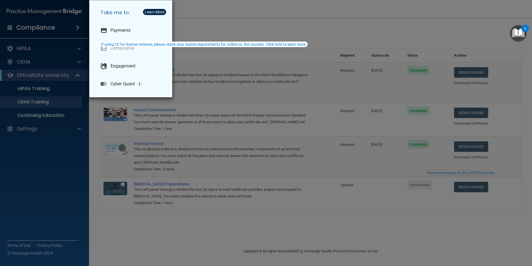
click at [71, 34] on div "Take me to: Payments Compliance Engagement Cyber Quant" at bounding box center [266, 133] width 532 height 266
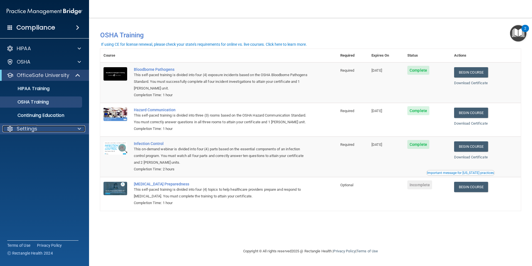
click at [69, 127] on div "Settings" at bounding box center [37, 128] width 69 height 7
click at [36, 140] on p "My Account" at bounding box center [42, 142] width 76 height 6
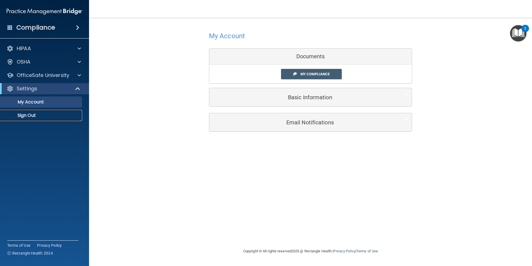
click at [27, 116] on p "Sign Out" at bounding box center [42, 115] width 76 height 6
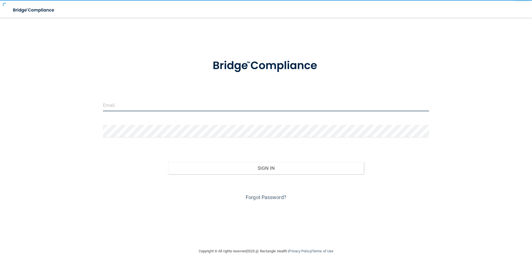
type input "[PERSON_NAME][EMAIL_ADDRESS][DOMAIN_NAME]"
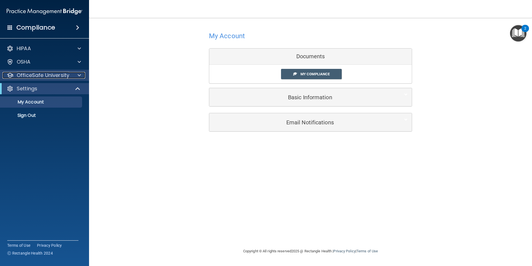
click at [36, 75] on p "OfficeSafe University" at bounding box center [43, 75] width 53 height 7
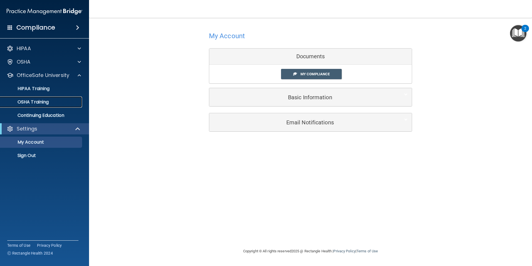
click at [56, 103] on div "OSHA Training" at bounding box center [42, 102] width 76 height 6
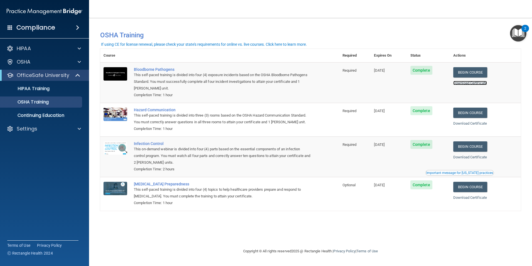
click at [470, 83] on link "Download Certificate" at bounding box center [470, 83] width 34 height 4
click at [476, 124] on link "Download Certificate" at bounding box center [470, 123] width 34 height 4
